Goal: Information Seeking & Learning: Find specific fact

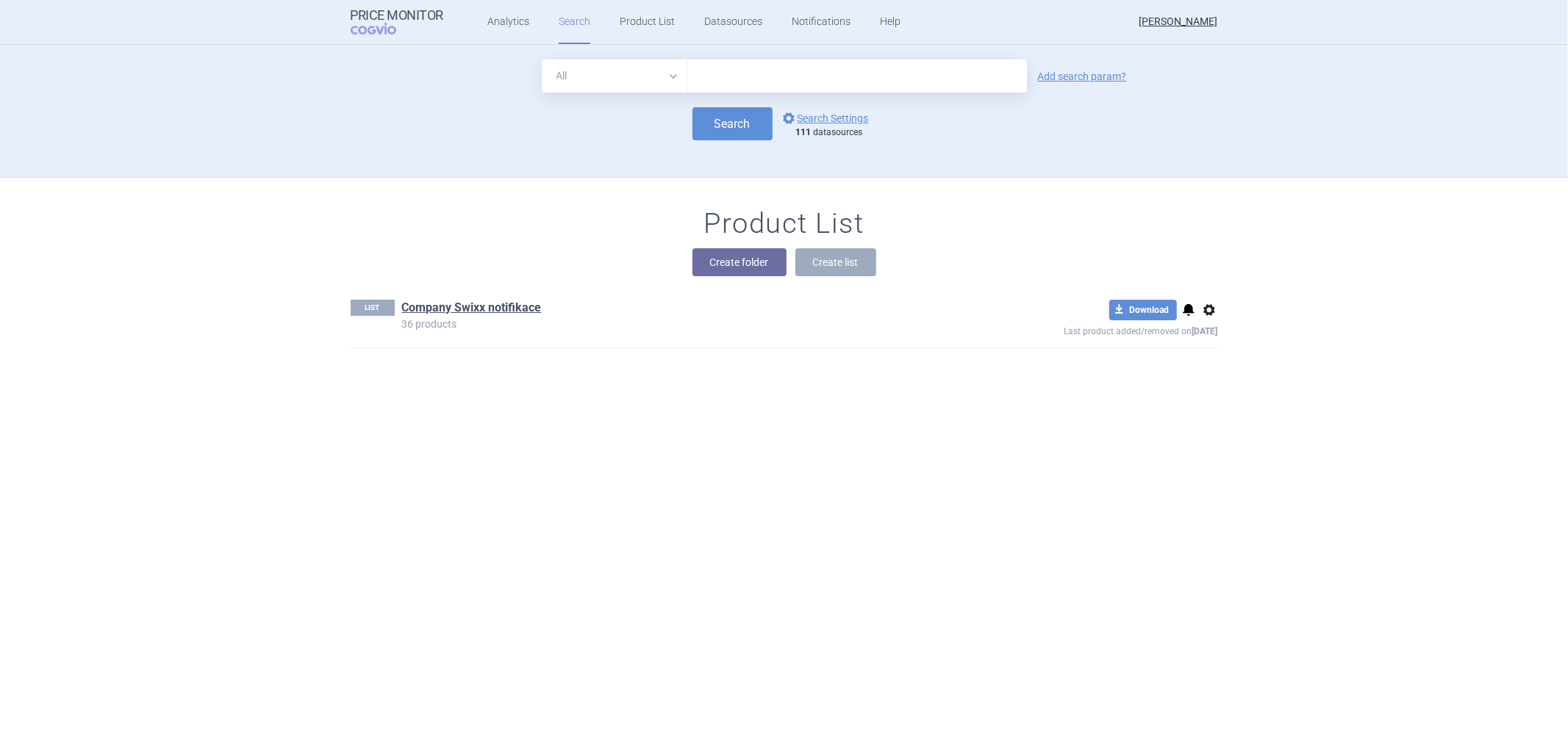
click at [544, 214] on div "Product List Create folder Create list" at bounding box center [784, 250] width 926 height 84
click at [510, 24] on link "Analytics" at bounding box center [508, 22] width 42 height 44
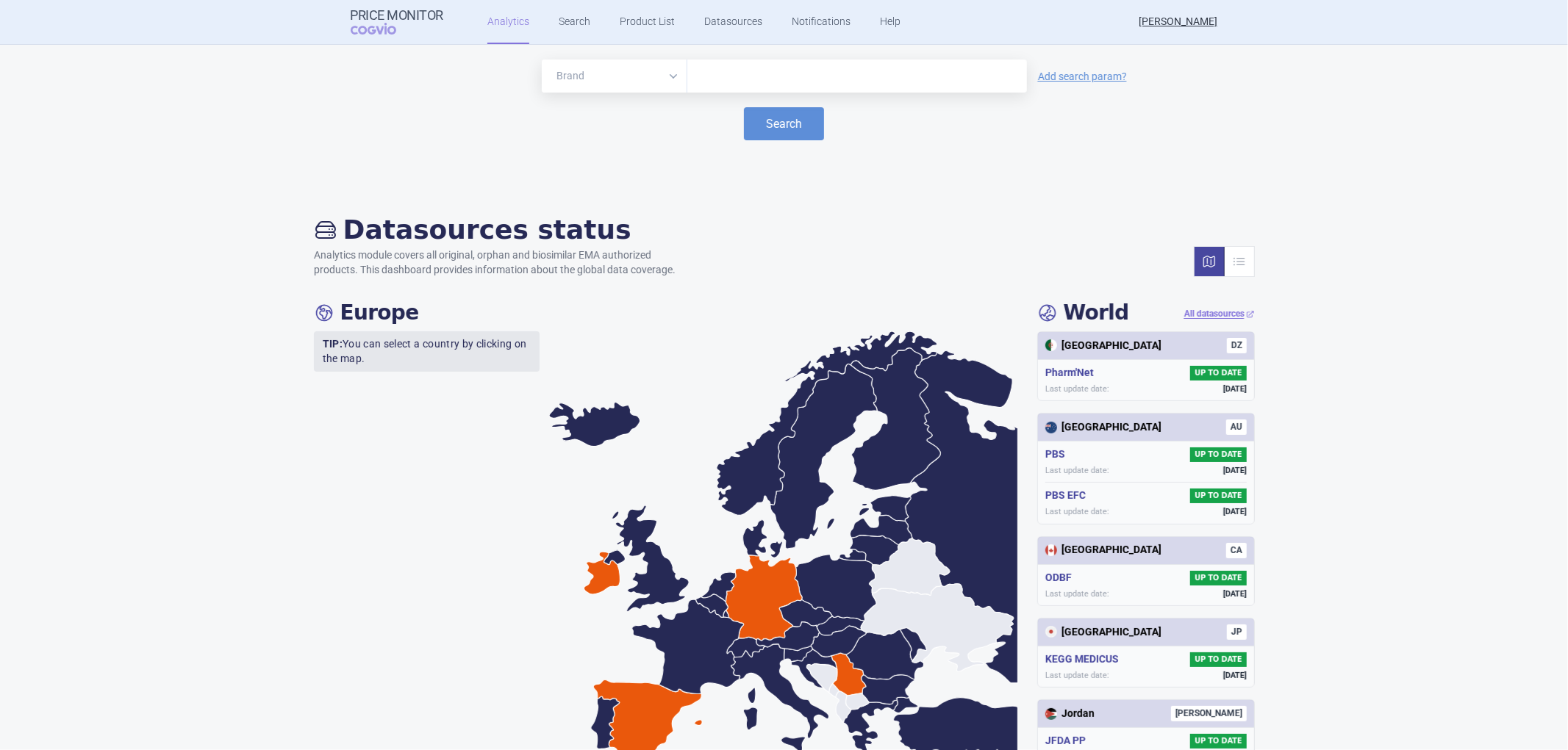
click at [720, 76] on input "text" at bounding box center [856, 76] width 325 height 19
click at [730, 82] on input "text" at bounding box center [856, 76] width 325 height 19
type input "ayvakyt"
click at [770, 119] on button "Search" at bounding box center [784, 123] width 80 height 33
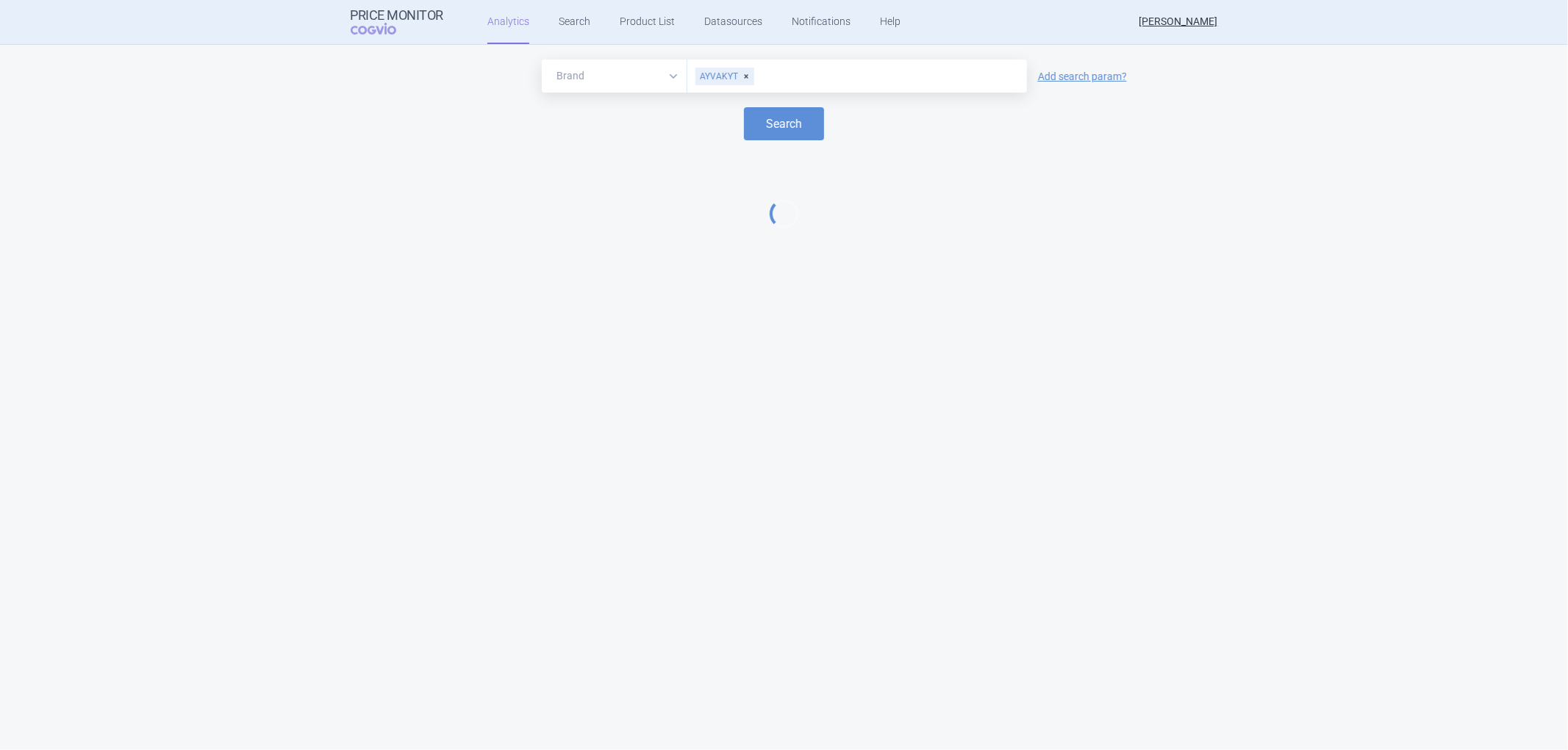
select select "EUR"
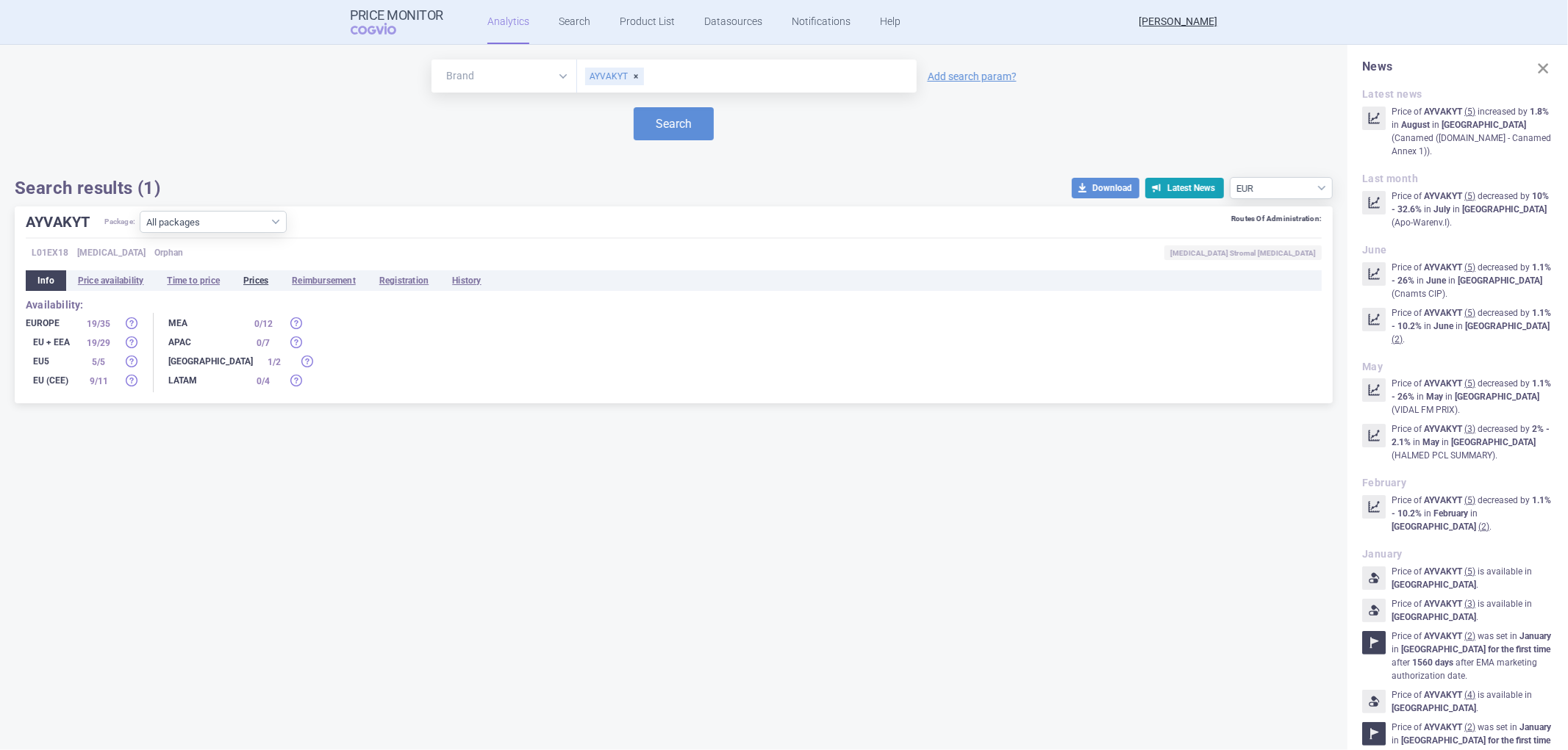
click at [256, 280] on li "Prices" at bounding box center [256, 281] width 49 height 21
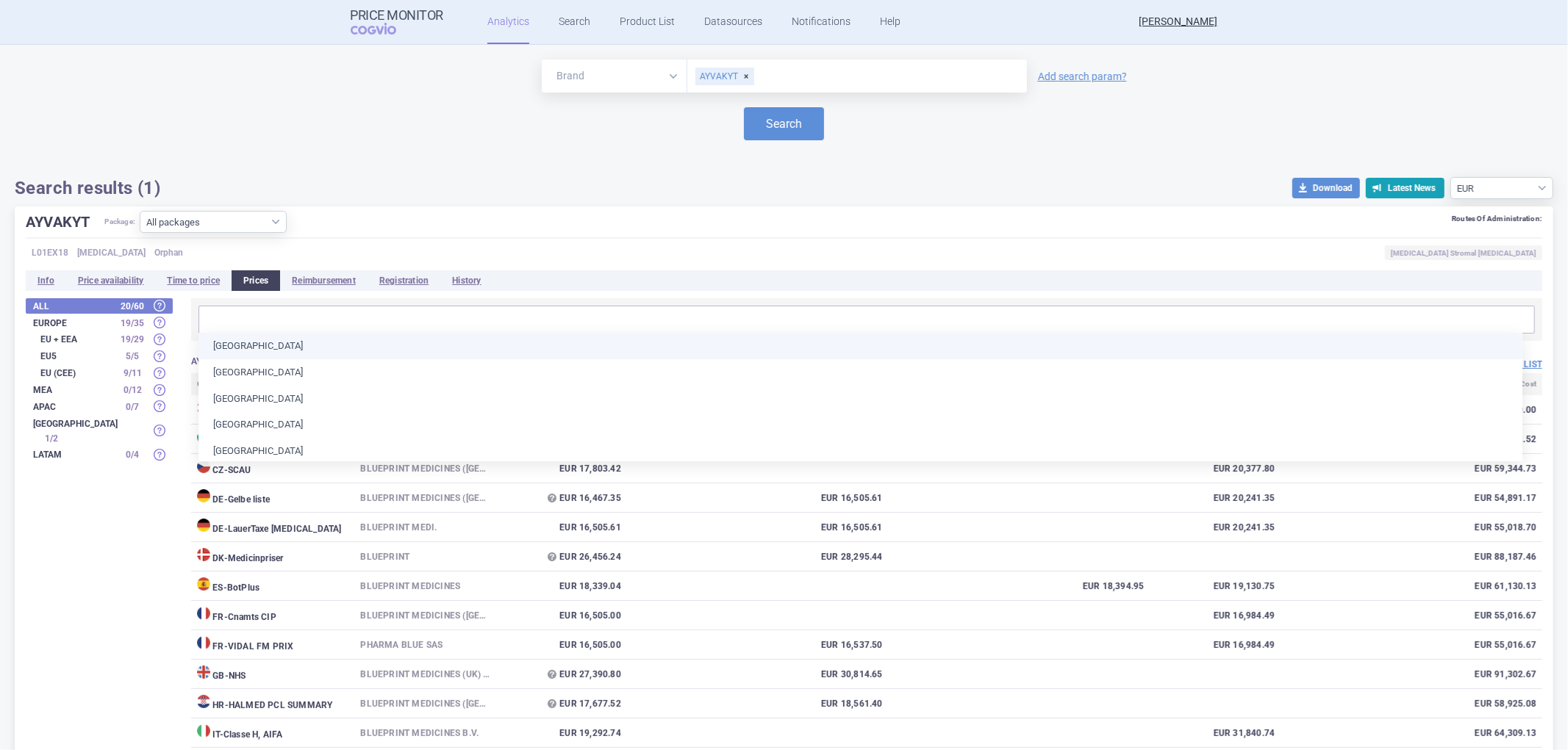
click at [253, 314] on input "text" at bounding box center [866, 320] width 1327 height 19
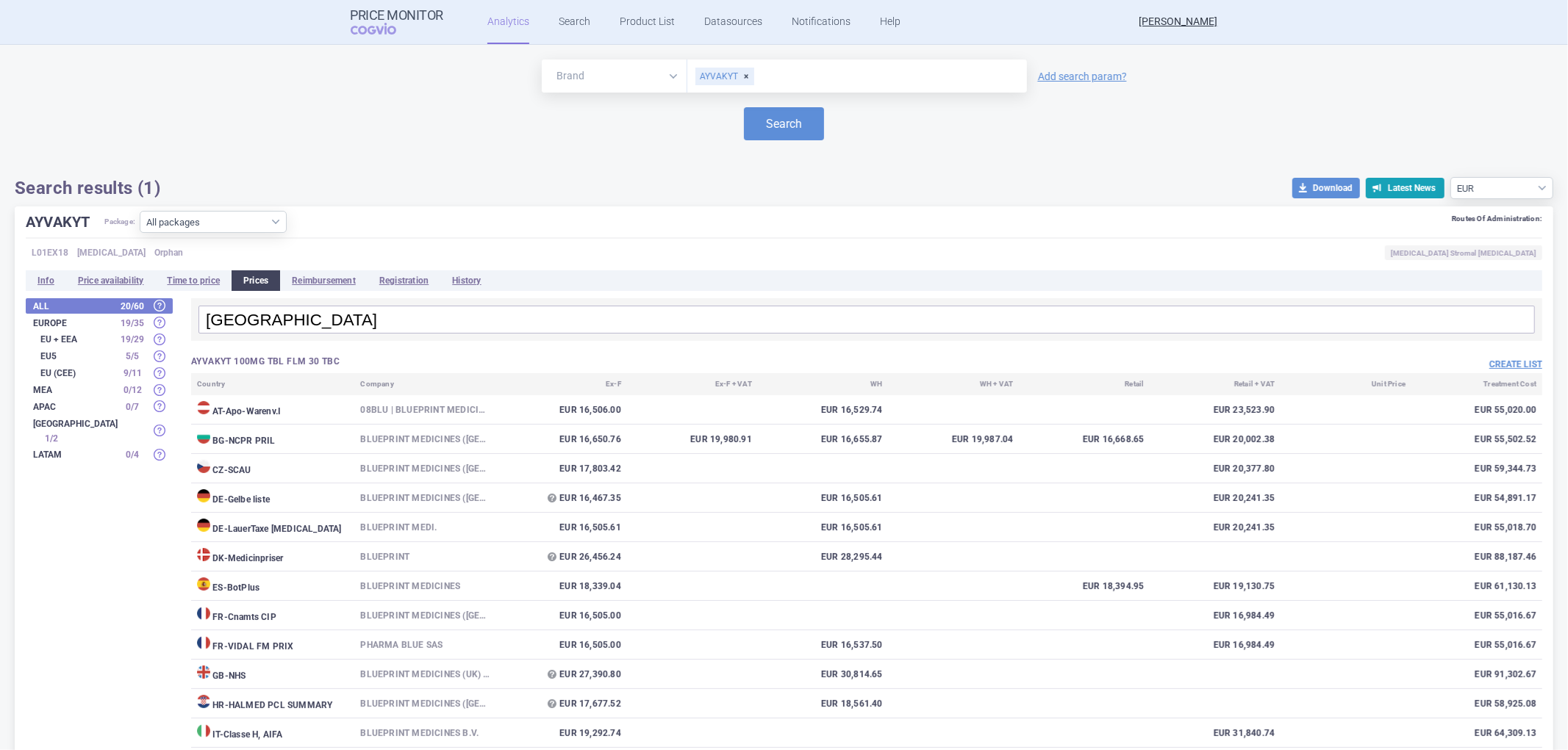
click at [283, 315] on input "[GEOGRAPHIC_DATA]" at bounding box center [866, 320] width 1327 height 19
drag, startPoint x: 269, startPoint y: 319, endPoint x: 160, endPoint y: 318, distance: 109.0
click at [155, 318] on body "Price Monitor COGVIO Analytics Search Product List Datasources Notifications He…" at bounding box center [784, 375] width 1568 height 750
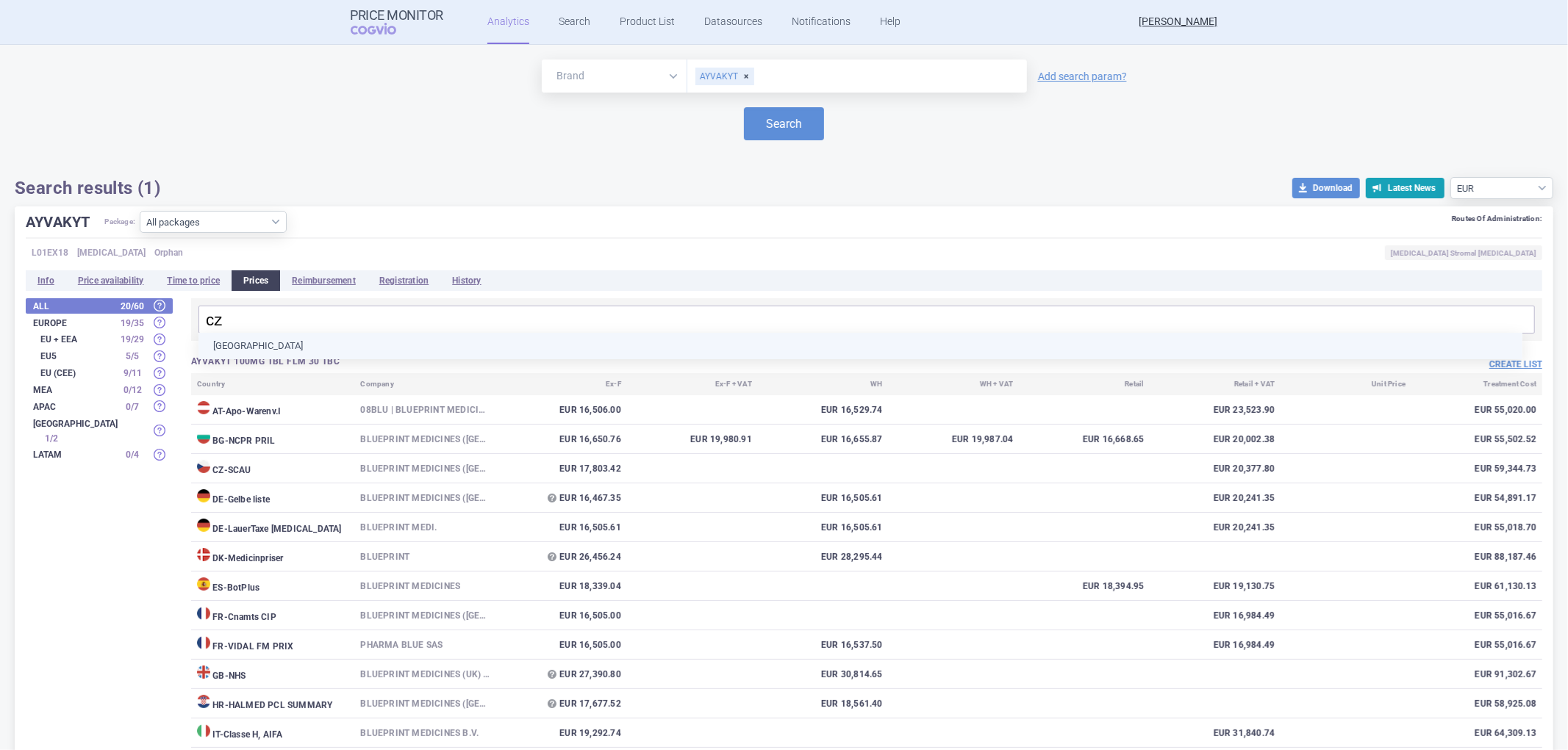
type input "c"
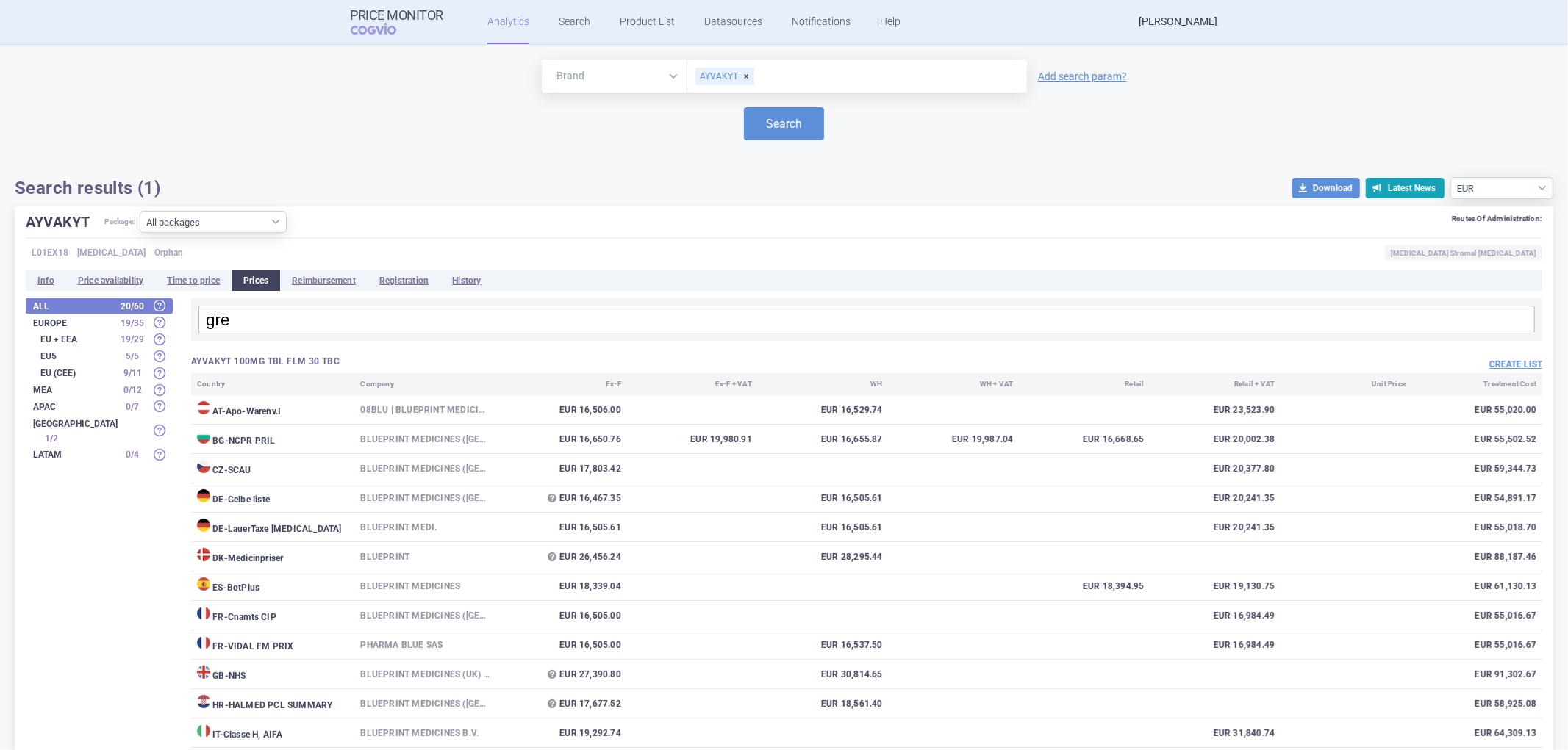
drag, startPoint x: 247, startPoint y: 321, endPoint x: 196, endPoint y: 318, distance: 51.1
click at [196, 318] on div "gre" at bounding box center [866, 320] width 1351 height 43
type input "cy"
